Goal: Register for event/course

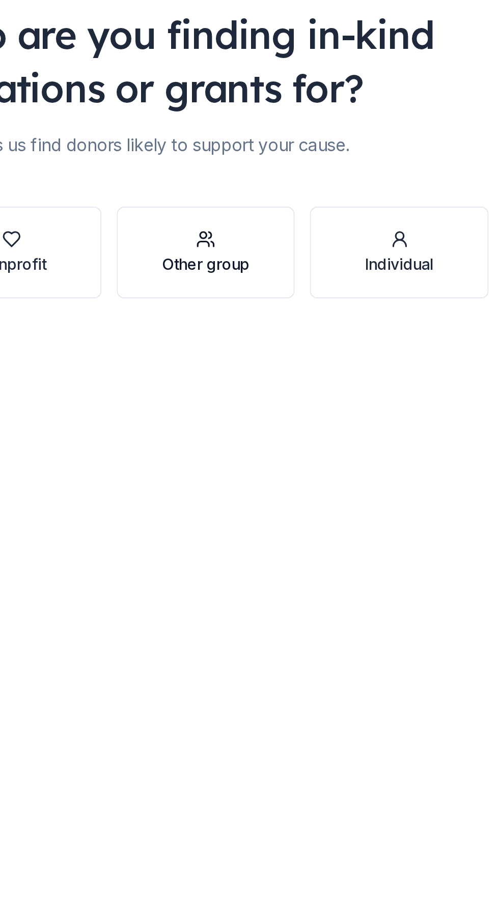
click at [254, 223] on div "Other group" at bounding box center [249, 225] width 47 height 12
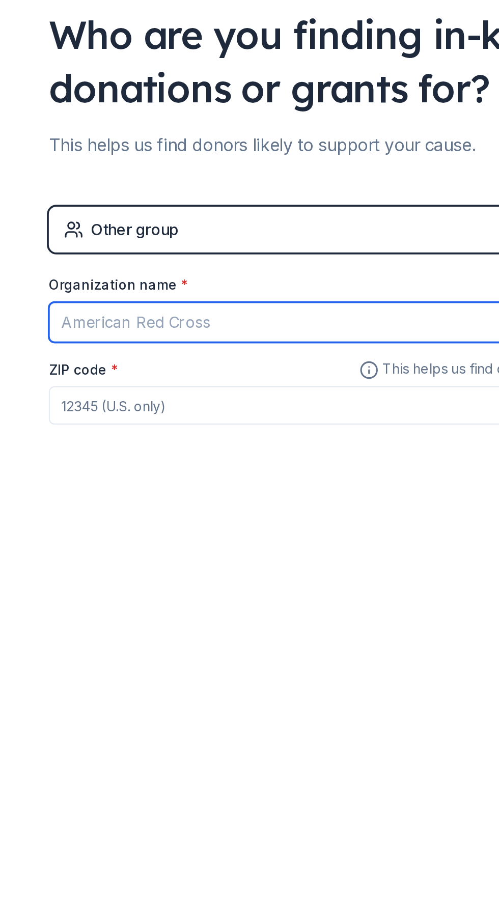
click at [129, 262] on input "Organization name *" at bounding box center [249, 256] width 301 height 21
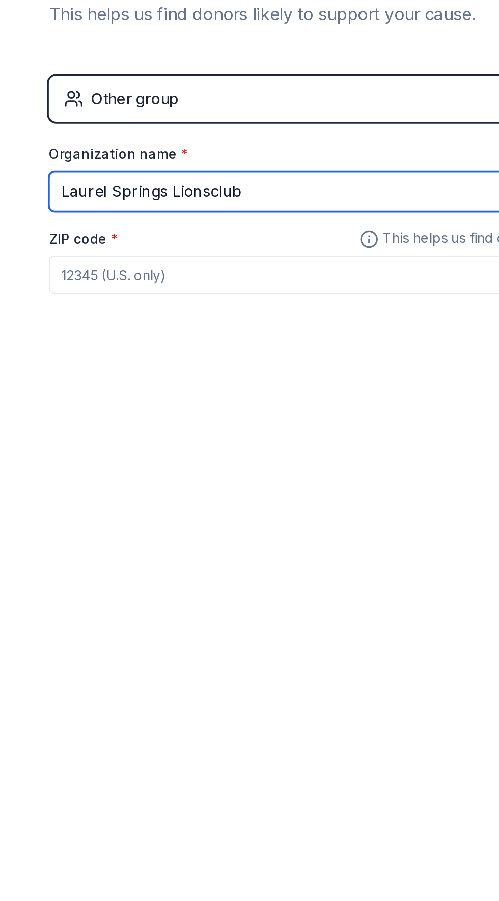
type input "Laurel Springs Lionsclub"
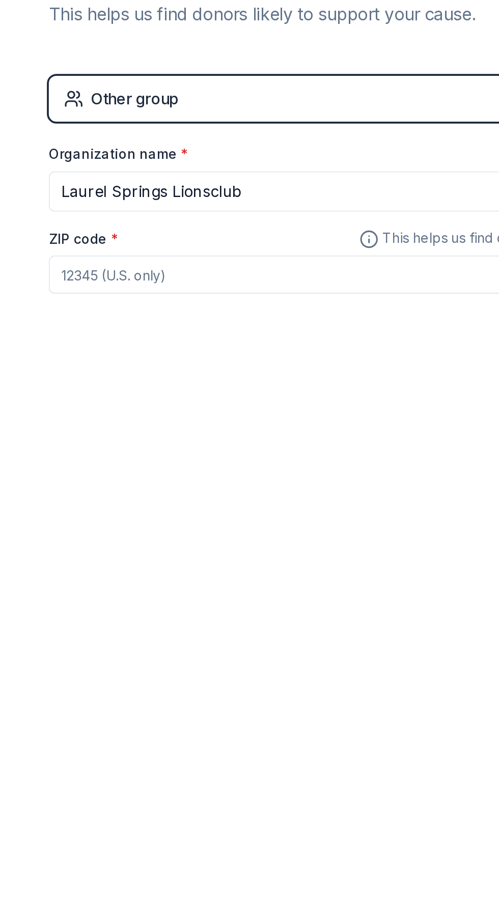
click at [126, 300] on input "ZIP code *" at bounding box center [249, 301] width 301 height 20
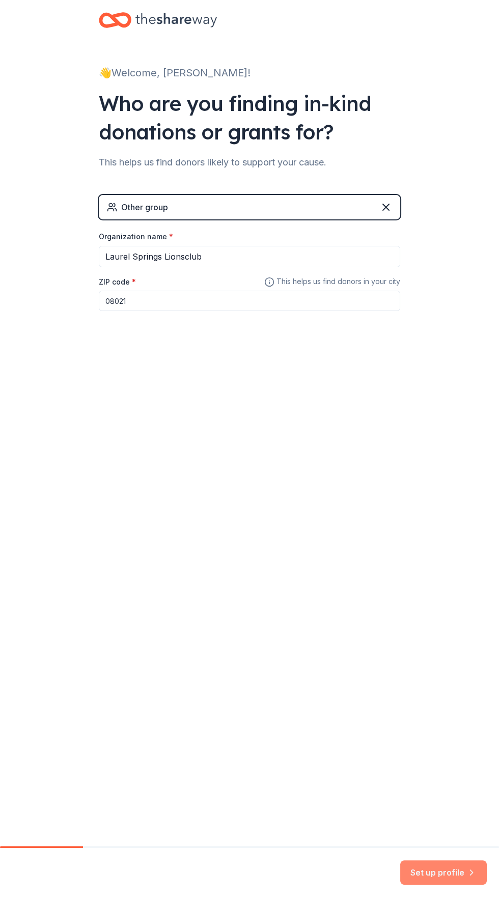
type input "08021"
click at [442, 873] on button "Set up profile" at bounding box center [443, 872] width 87 height 24
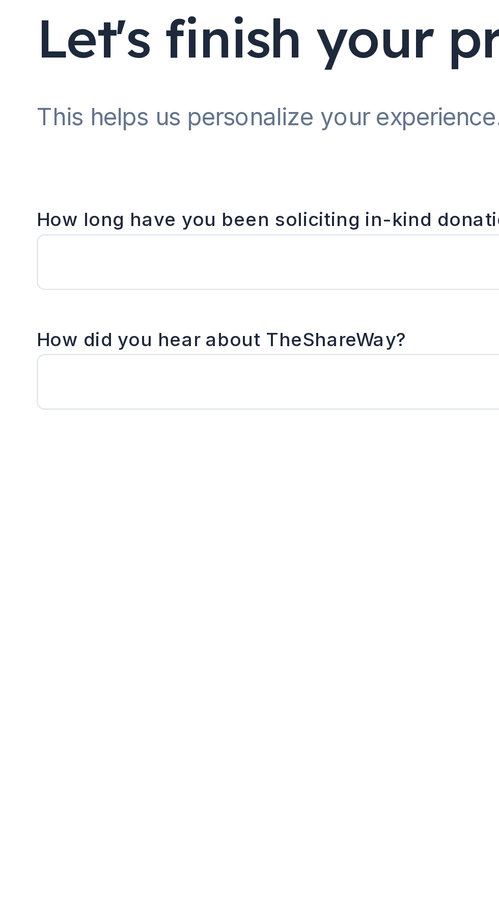
click at [122, 170] on button "button" at bounding box center [249, 164] width 301 height 21
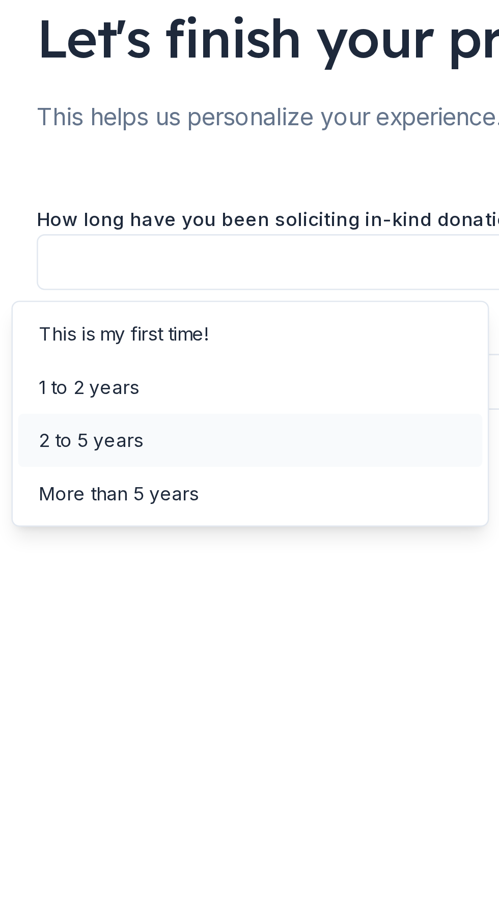
click at [131, 236] on div "2 to 5 years" at bounding box center [120, 233] width 40 height 12
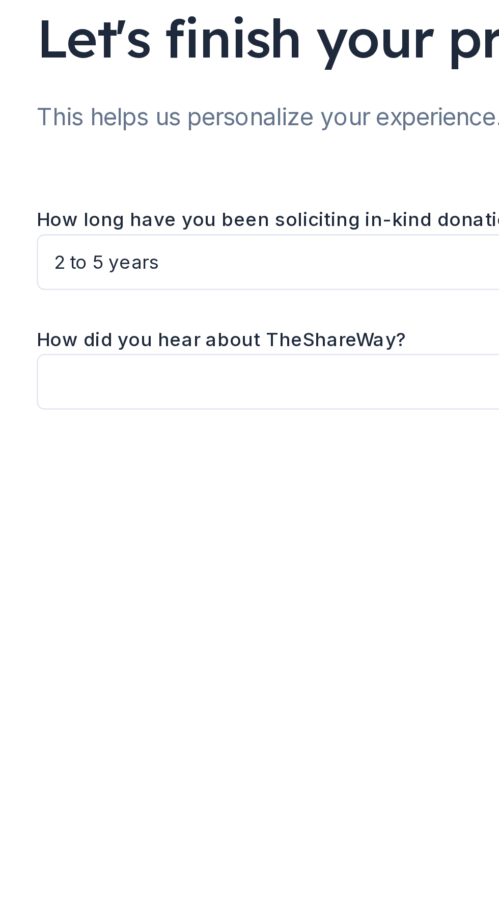
click at [123, 215] on button "button" at bounding box center [249, 210] width 301 height 21
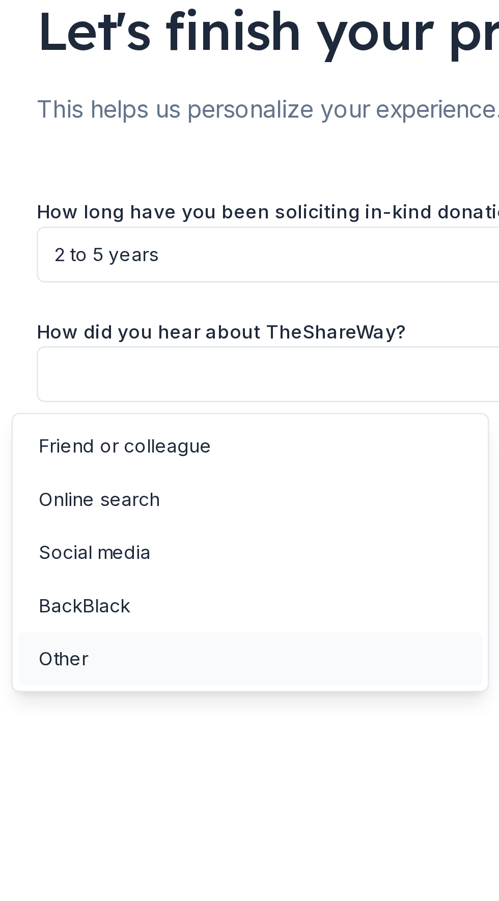
click at [117, 320] on div "Other" at bounding box center [109, 320] width 19 height 12
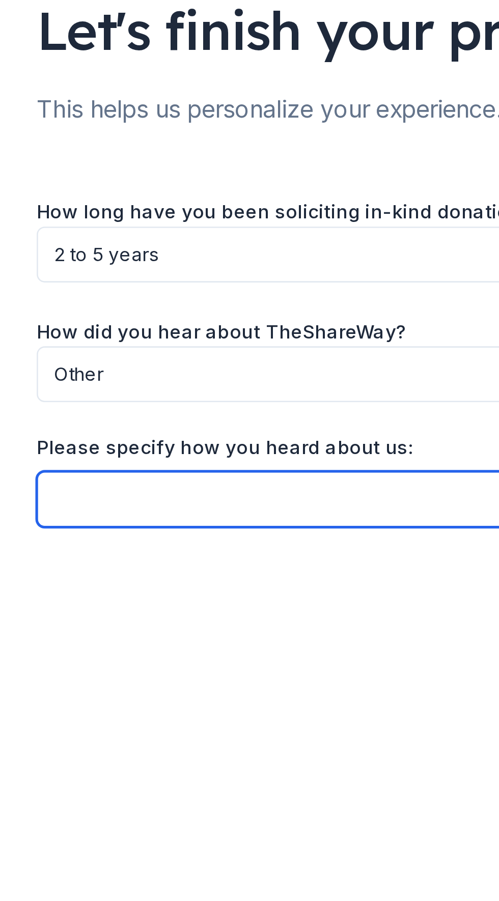
click at [122, 264] on input "Please specify how you heard about us:" at bounding box center [249, 258] width 301 height 21
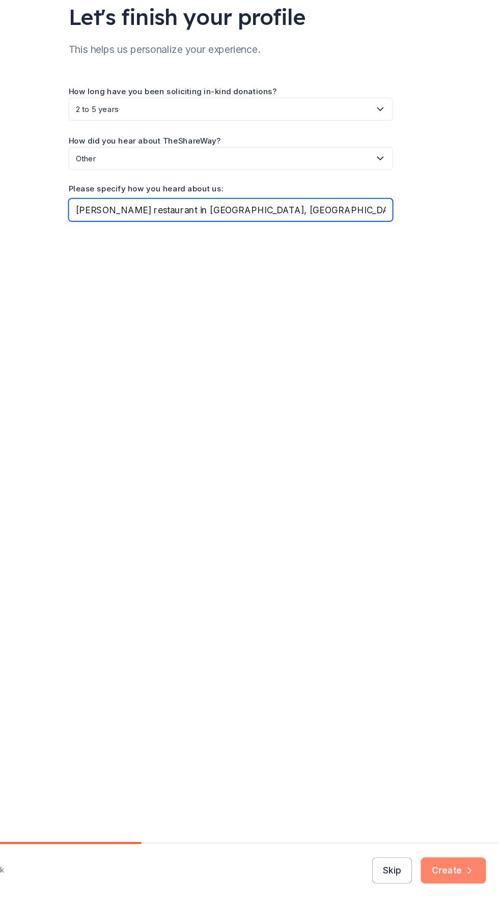
type input "[PERSON_NAME] restaurant in [GEOGRAPHIC_DATA], [GEOGRAPHIC_DATA]"
click at [475, 877] on icon "button" at bounding box center [471, 873] width 10 height 10
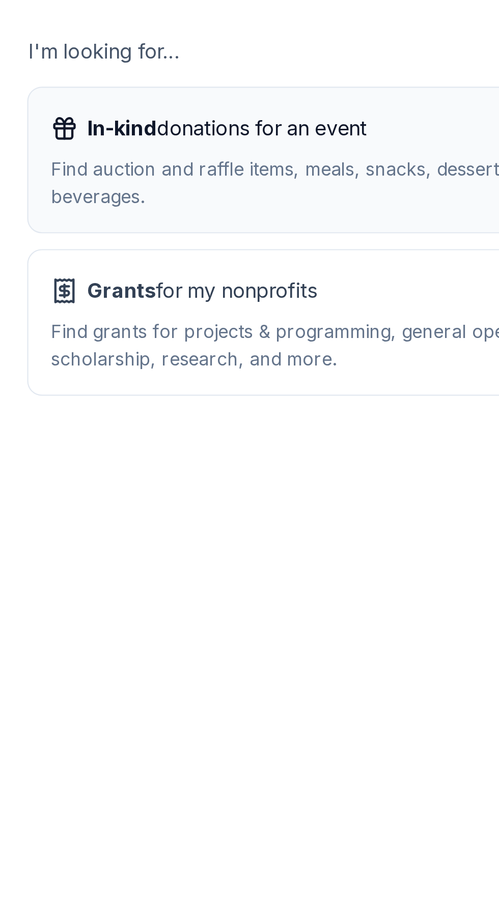
click at [150, 227] on span "In-kind donations for an event" at bounding box center [188, 219] width 126 height 16
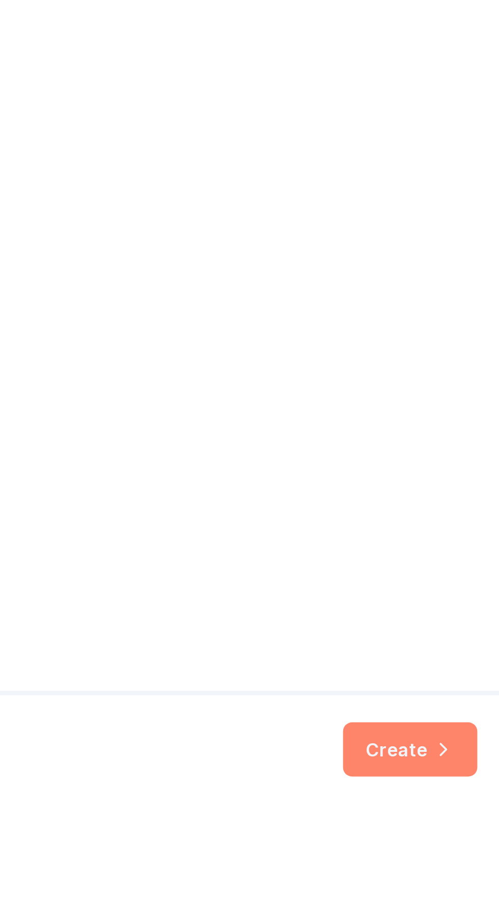
click at [466, 877] on icon "button" at bounding box center [471, 873] width 10 height 10
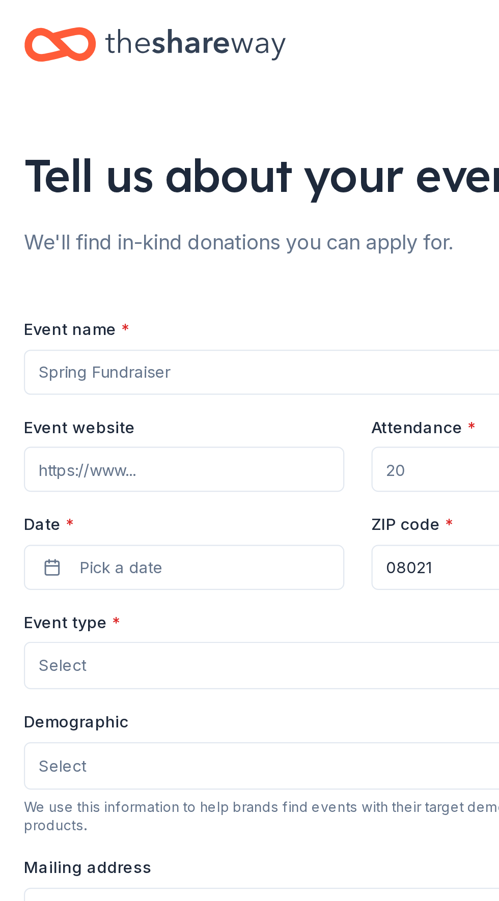
click at [128, 170] on input "Event name *" at bounding box center [249, 168] width 301 height 20
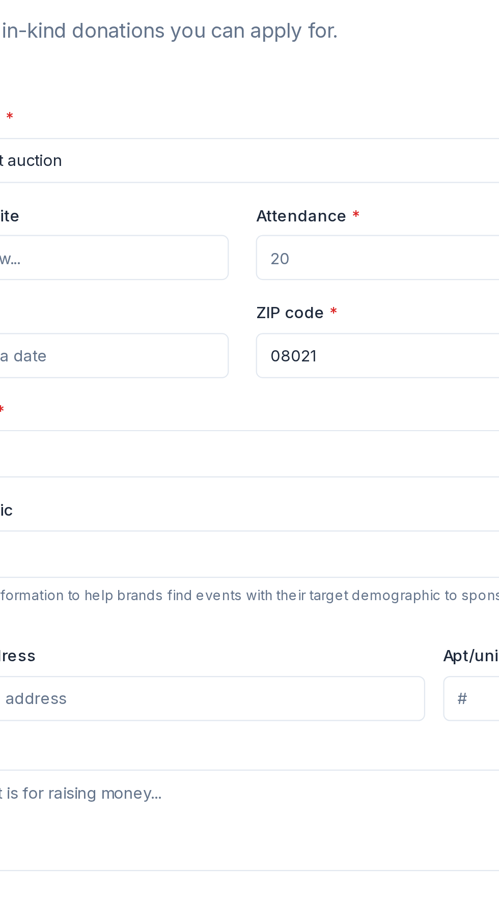
type input "Fall basket auction"
click at [289, 214] on input "Attendance *" at bounding box center [328, 212] width 145 height 20
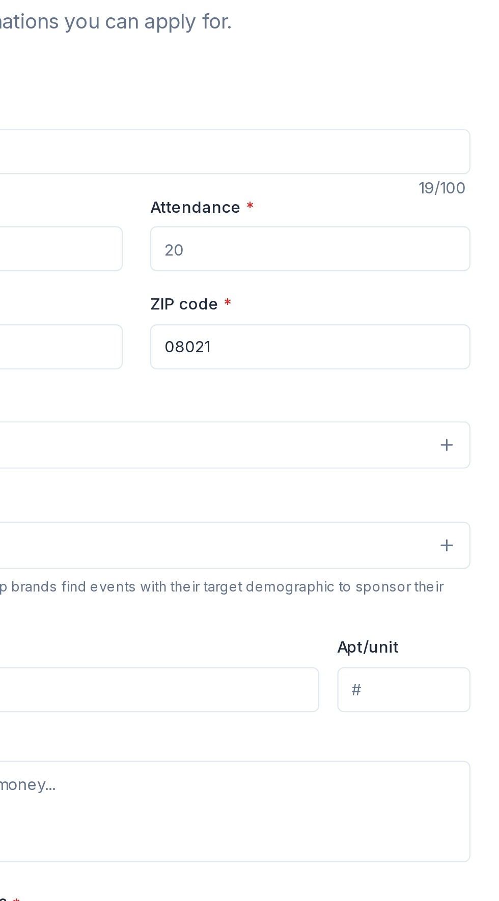
click at [287, 216] on input "Attendance *" at bounding box center [328, 212] width 145 height 20
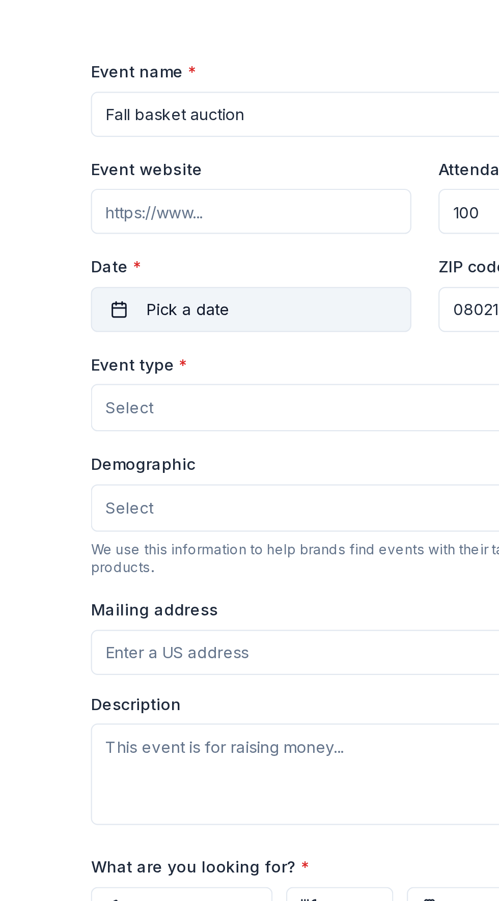
type input "100"
click at [145, 262] on span "Pick a date" at bounding box center [143, 256] width 38 height 12
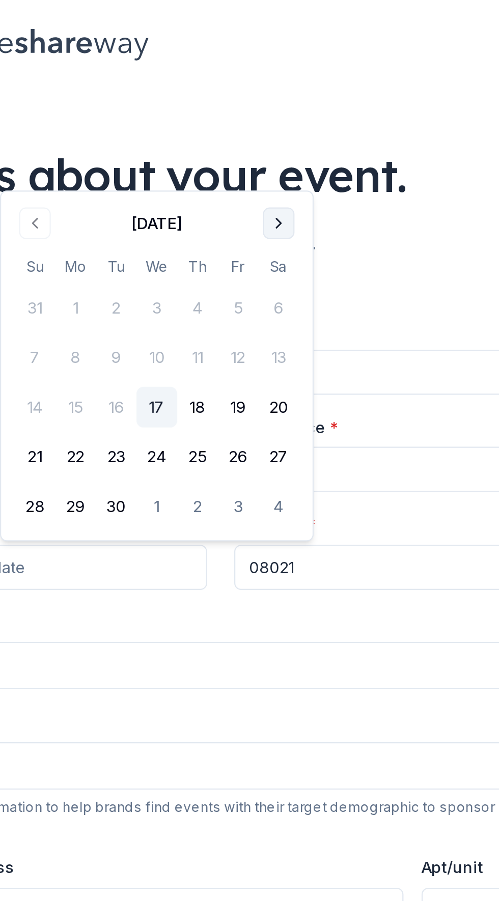
click at [280, 105] on button "Go to next month" at bounding box center [275, 101] width 14 height 14
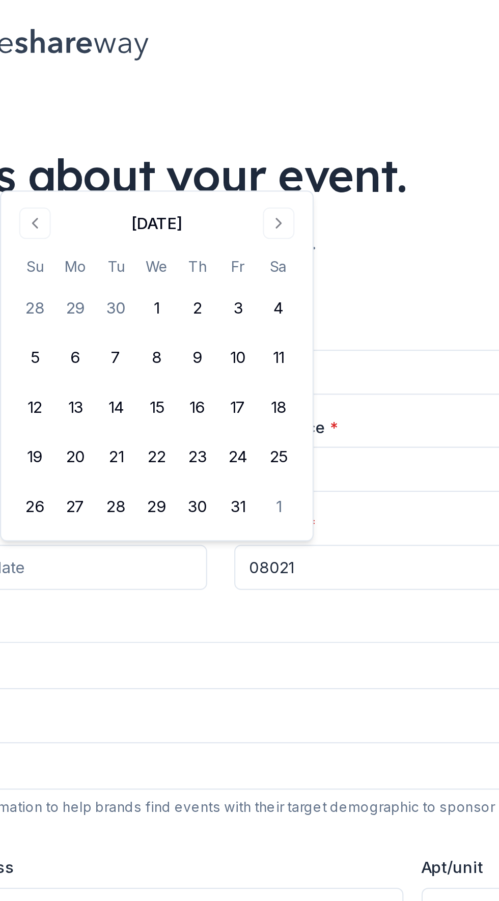
click at [282, 107] on div "[DATE] Su Mo Tu We Th Fr Sa 28 29 30 1 2 3 4 5 6 7 8 9 10 11 12 13 14 15 16 17 …" at bounding box center [220, 165] width 128 height 145
click at [278, 103] on button "Go to next month" at bounding box center [275, 101] width 14 height 14
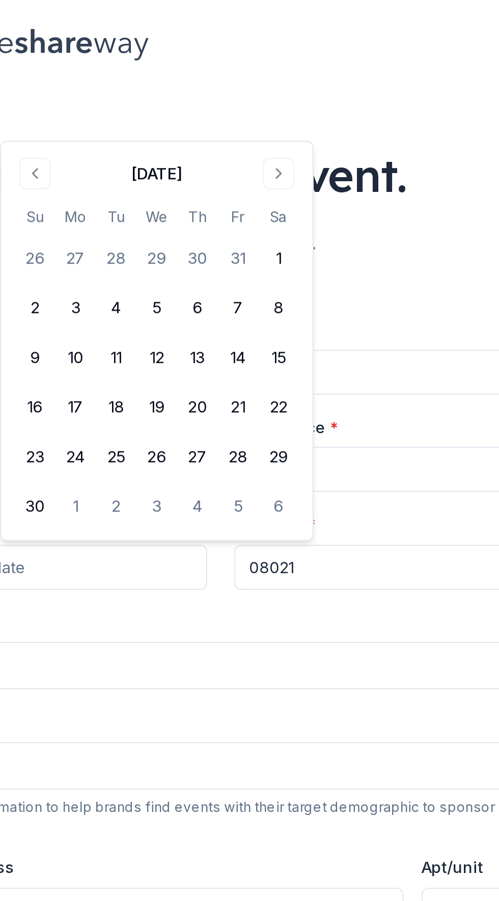
click at [288, 165] on div "[DATE] Su Mo Tu We Th Fr Sa 26 27 28 29 30 31 1 2 3 4 5 6 7 8 9 10 11 12 13 14 …" at bounding box center [220, 154] width 141 height 180
click at [284, 165] on button "15" at bounding box center [275, 161] width 18 height 18
click at [258, 309] on button "Select" at bounding box center [249, 300] width 301 height 21
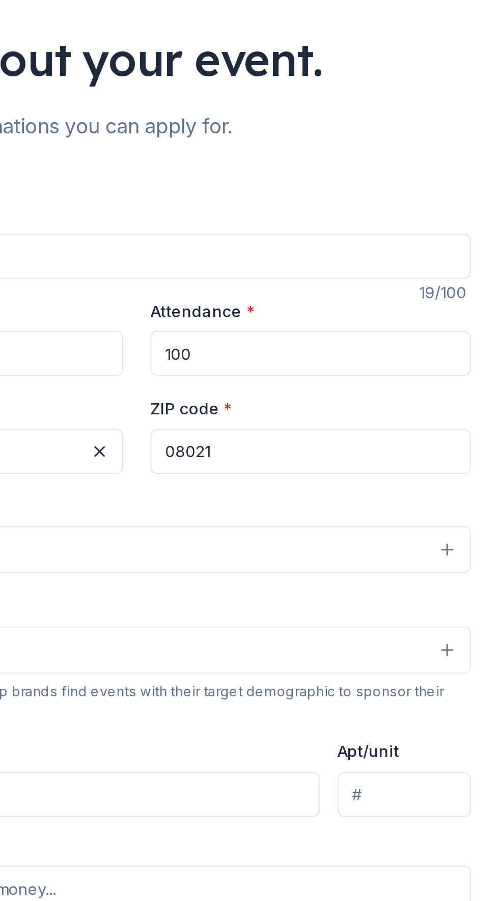
click at [391, 303] on button "Select" at bounding box center [249, 300] width 301 height 21
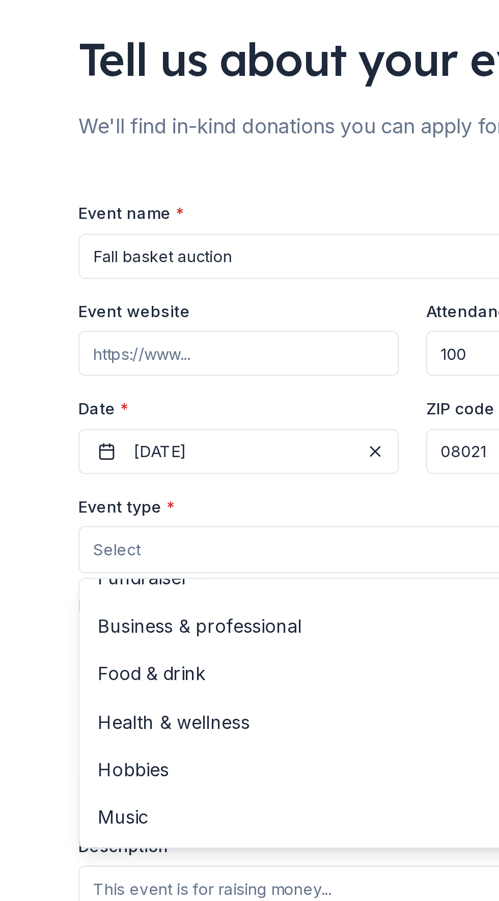
scroll to position [34, 0]
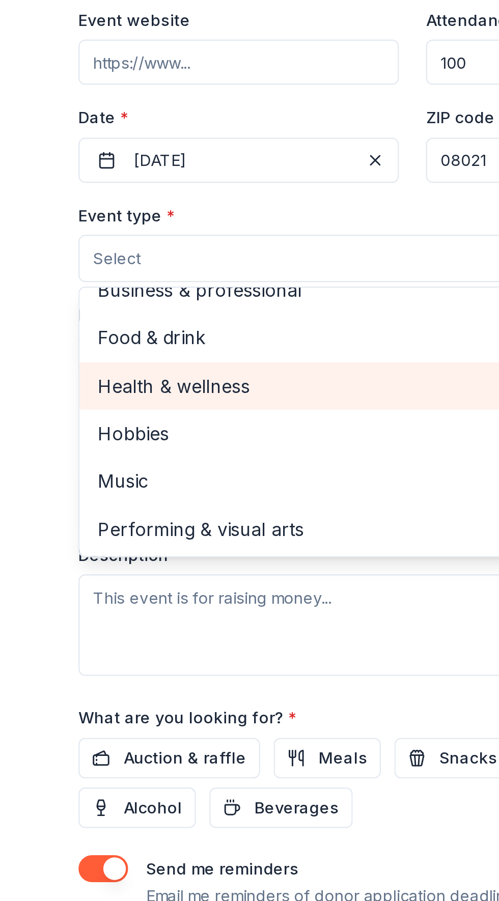
click at [176, 363] on span "Health & wellness" at bounding box center [249, 357] width 284 height 13
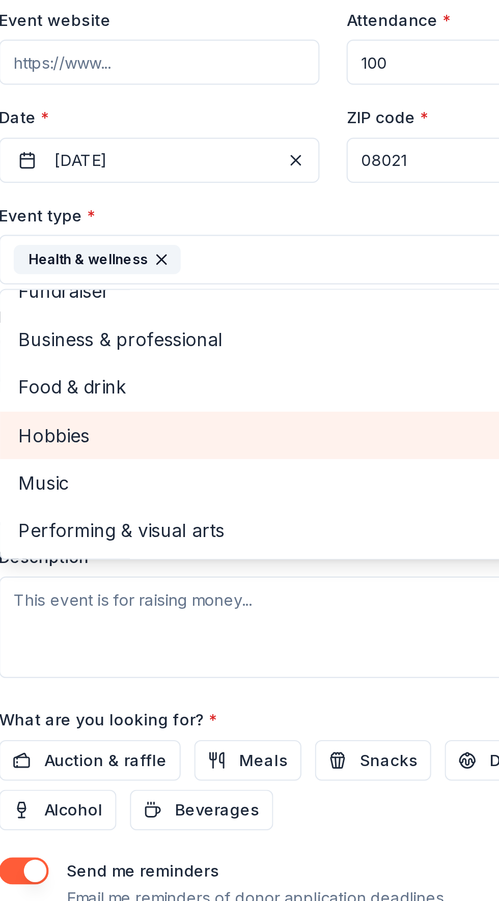
scroll to position [12, 0]
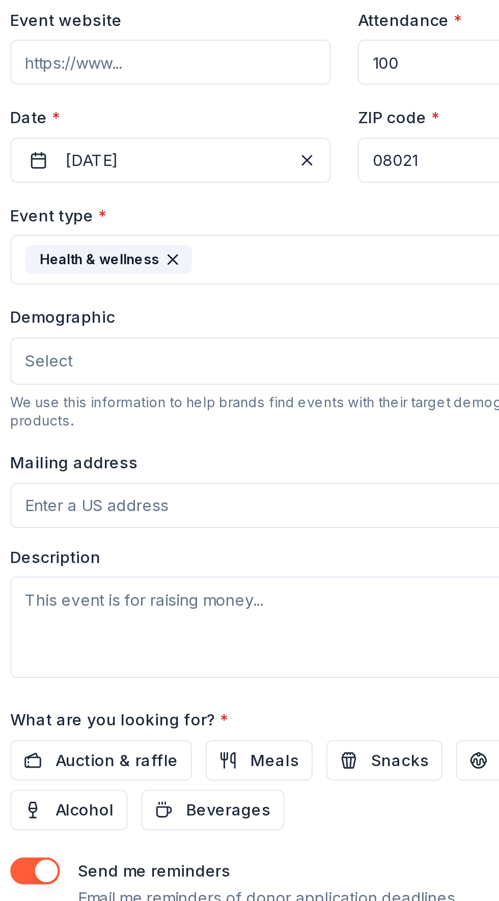
click at [198, 350] on button "Select" at bounding box center [249, 346] width 301 height 21
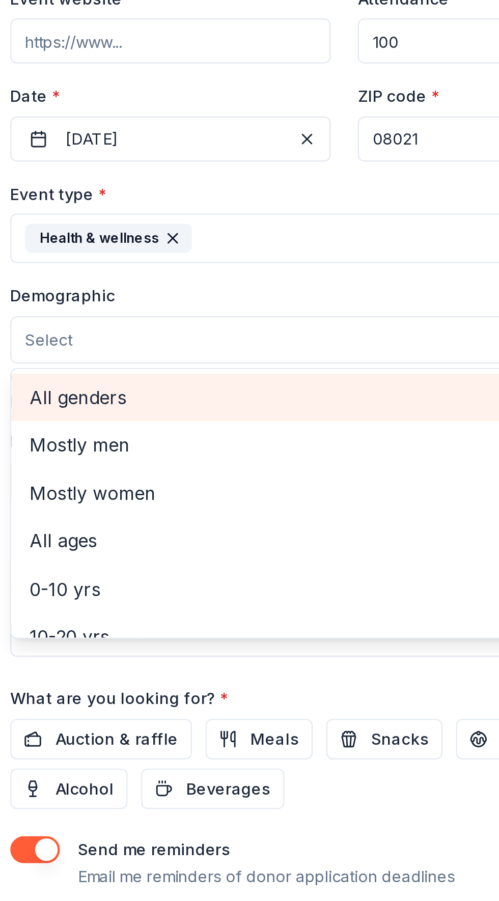
click at [142, 373] on span "All genders" at bounding box center [249, 372] width 284 height 13
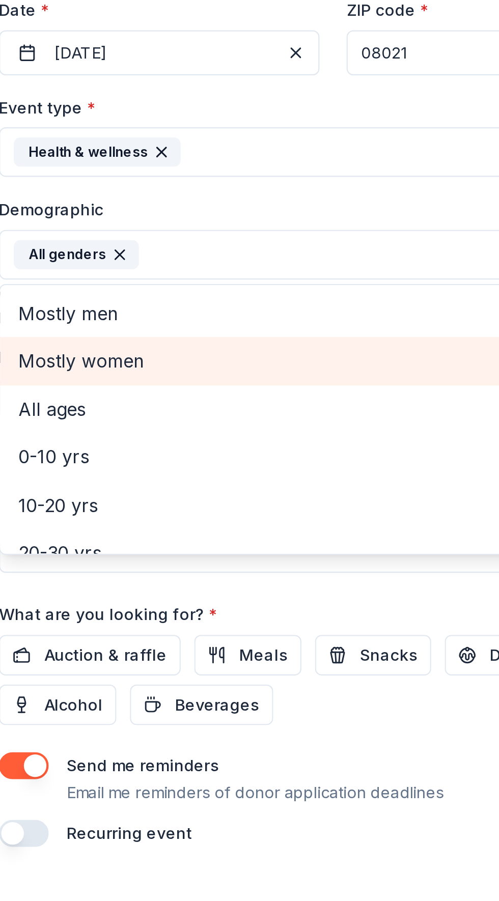
click at [157, 401] on span "Mostly women" at bounding box center [249, 394] width 284 height 13
